Goal: Transaction & Acquisition: Purchase product/service

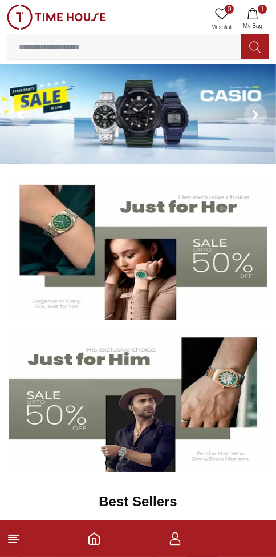
click at [33, 538] on footer "1" at bounding box center [138, 538] width 276 height 37
click at [18, 551] on footer "1" at bounding box center [138, 538] width 276 height 37
click at [17, 551] on footer "1" at bounding box center [138, 538] width 276 height 37
click at [13, 540] on line at bounding box center [14, 540] width 10 height 0
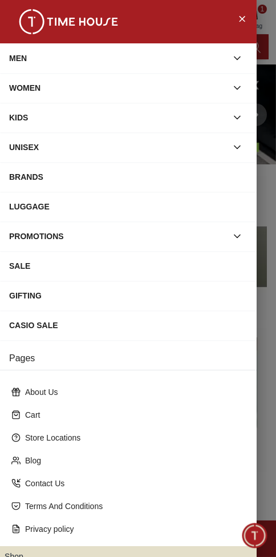
click at [23, 185] on div "BRANDS" at bounding box center [128, 177] width 238 height 21
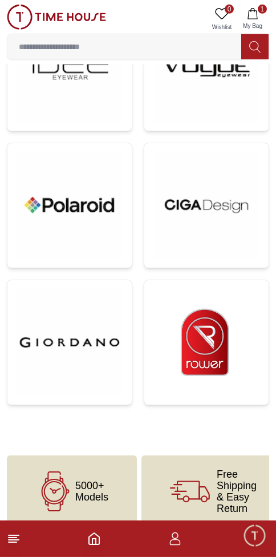
scroll to position [1645, 0]
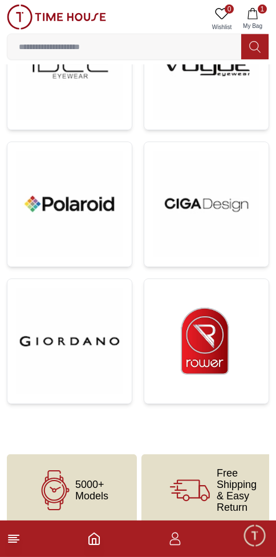
click at [227, 321] on img at bounding box center [206, 341] width 106 height 106
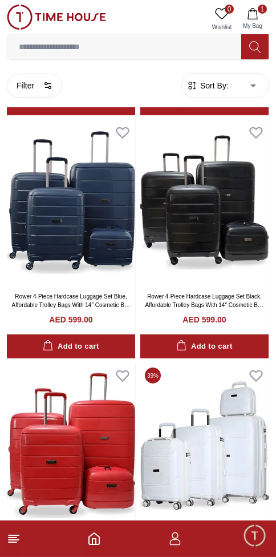
scroll to position [672, 0]
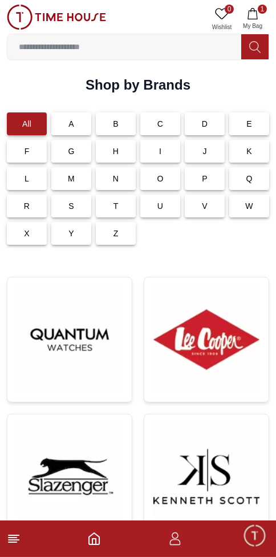
click at [253, 22] on span "My Bag" at bounding box center [252, 26] width 29 height 9
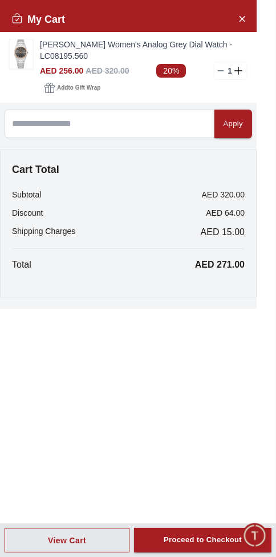
click at [222, 66] on icon at bounding box center [220, 70] width 9 height 9
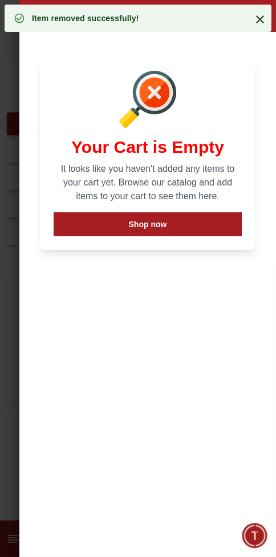
click at [259, 18] on icon at bounding box center [260, 20] width 14 height 14
